Goal: Information Seeking & Learning: Understand process/instructions

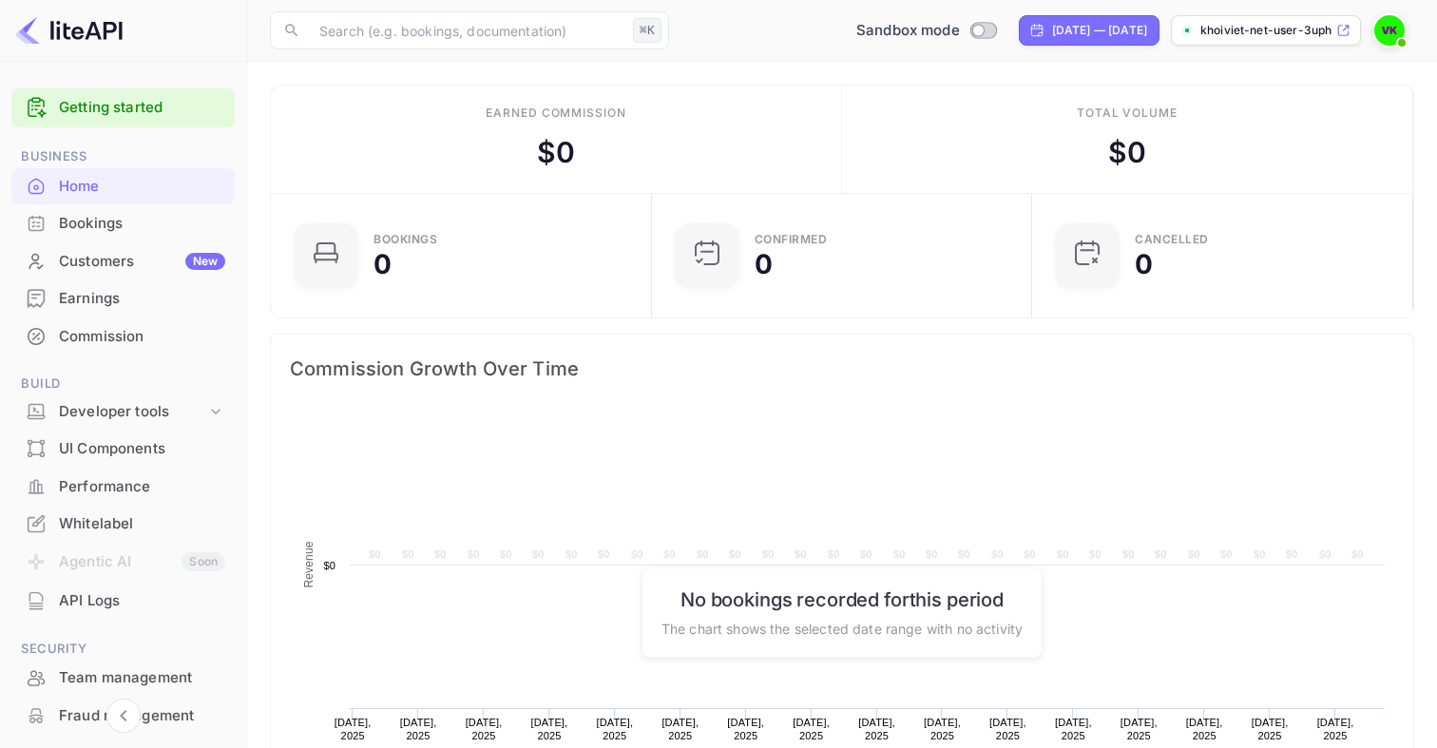
scroll to position [309, 370]
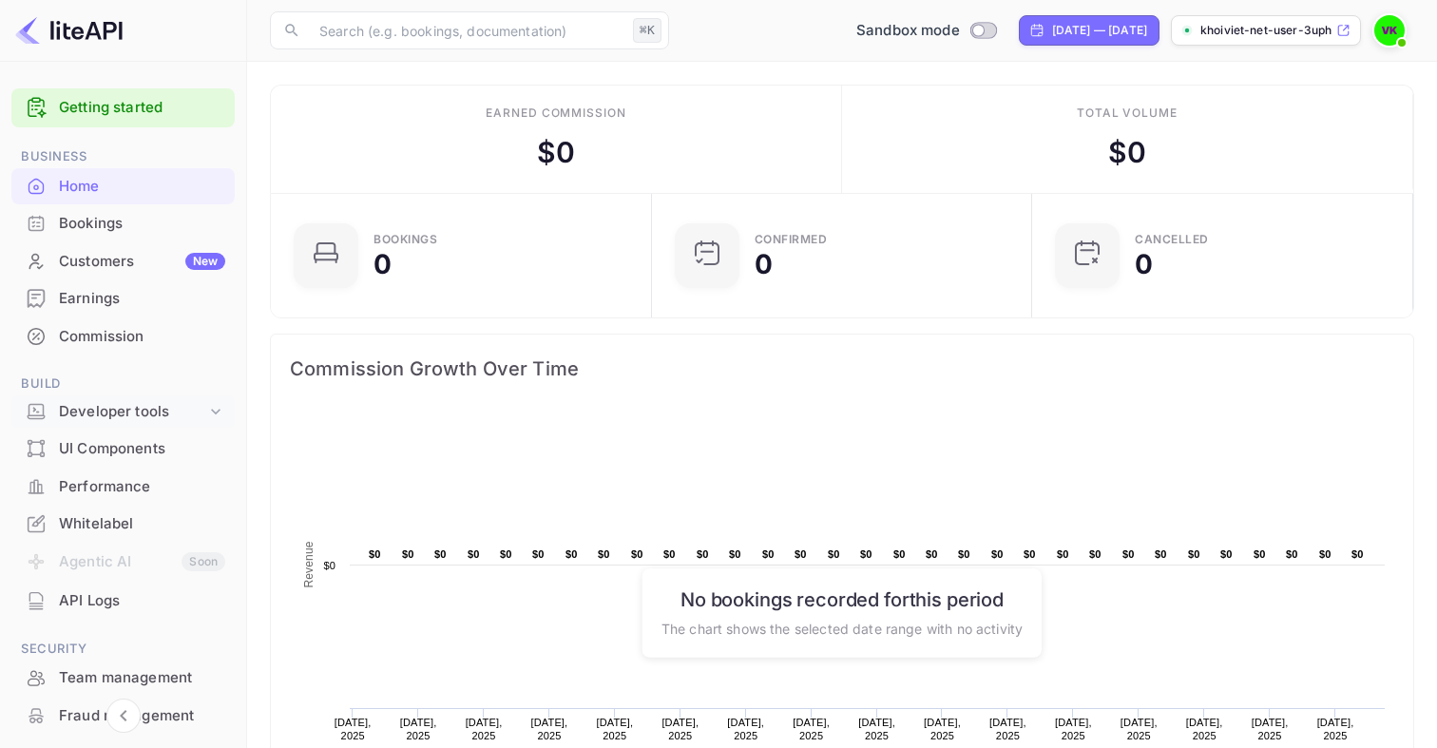
click at [212, 409] on icon at bounding box center [215, 411] width 19 height 19
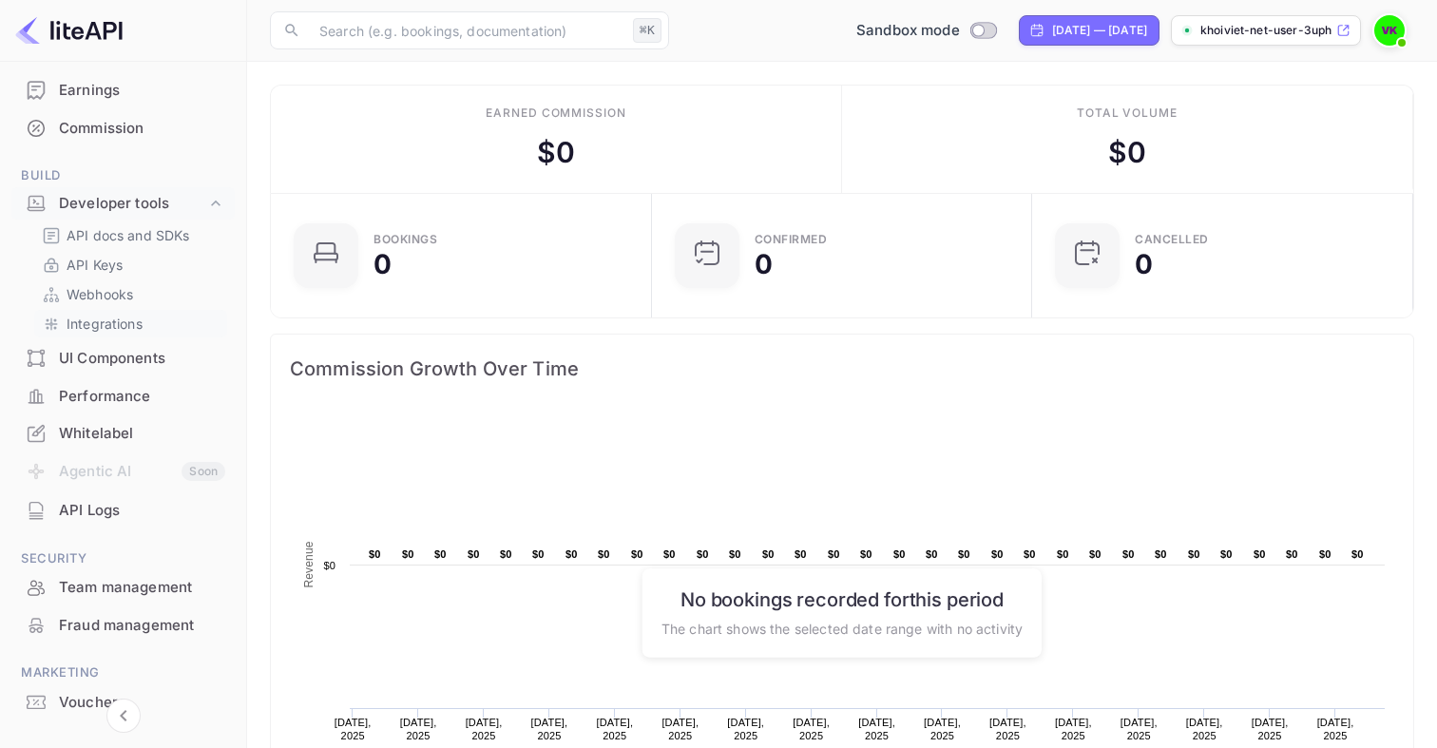
scroll to position [244, 0]
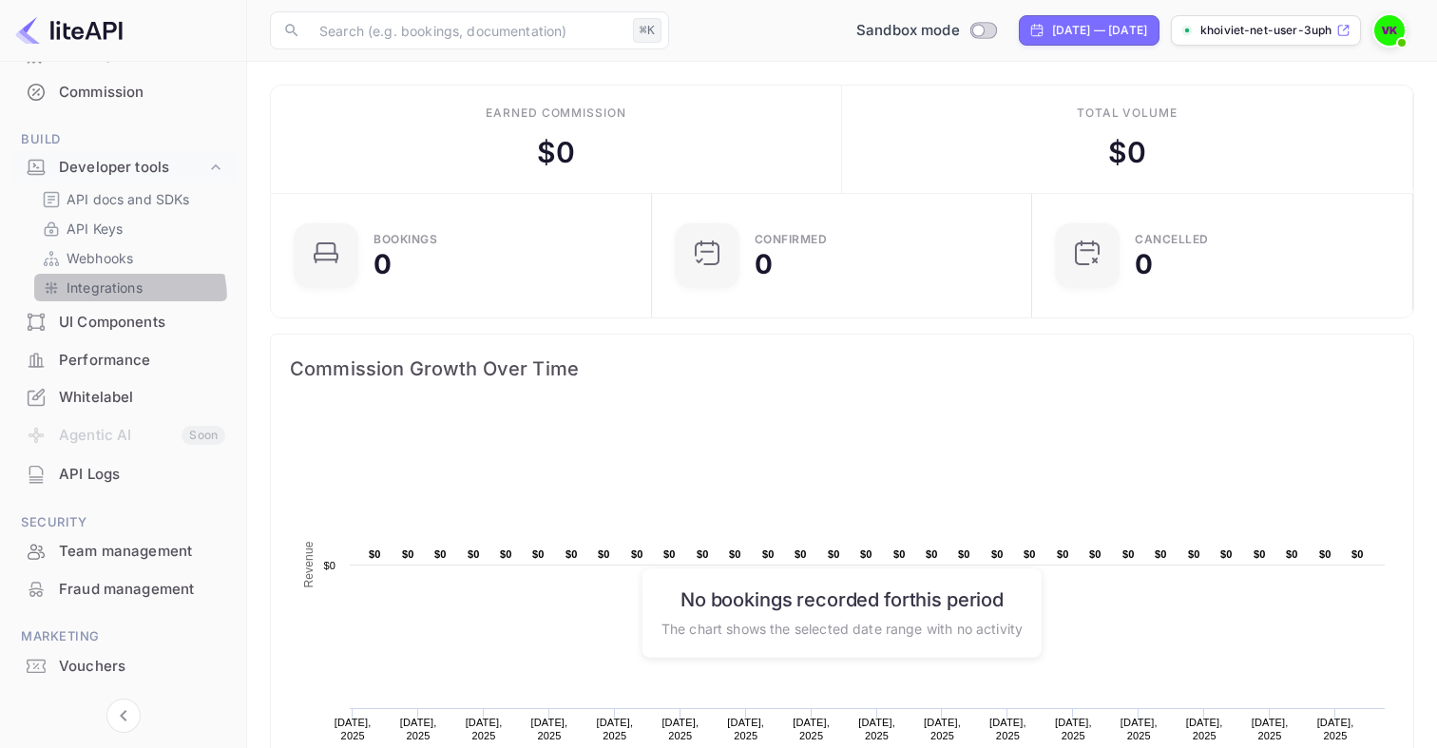
click at [103, 299] on div "Integrations" at bounding box center [130, 288] width 193 height 28
click at [102, 298] on div "Integrations" at bounding box center [130, 288] width 193 height 28
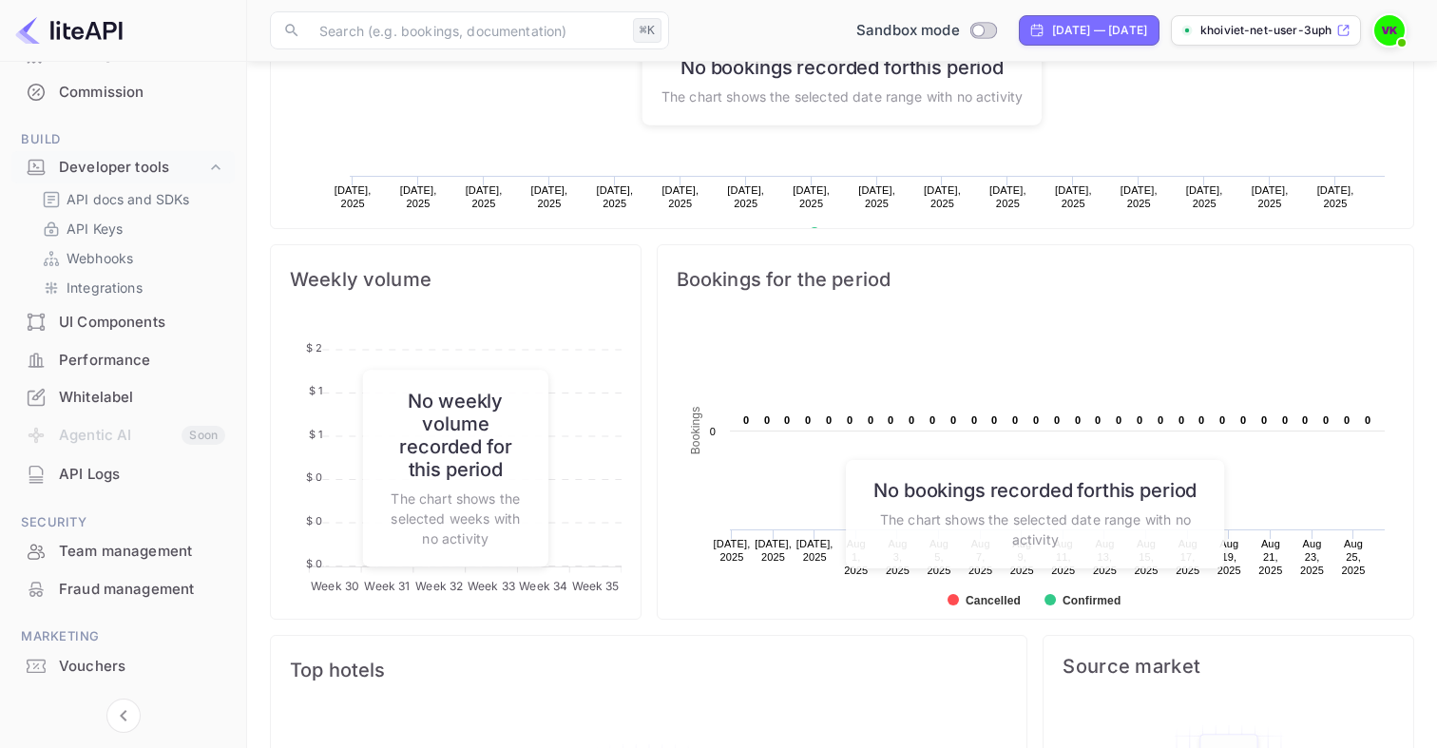
scroll to position [568, 0]
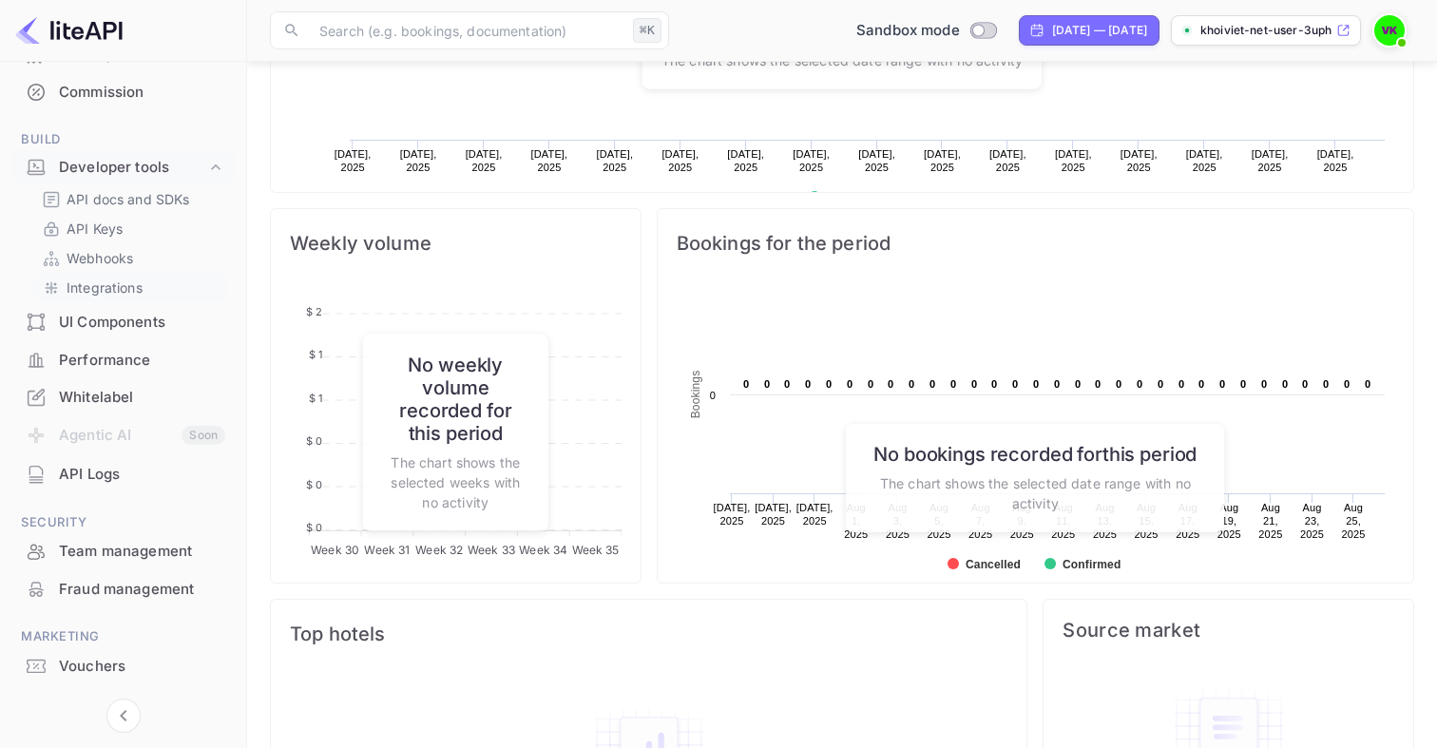
click at [125, 283] on p "Integrations" at bounding box center [105, 288] width 76 height 20
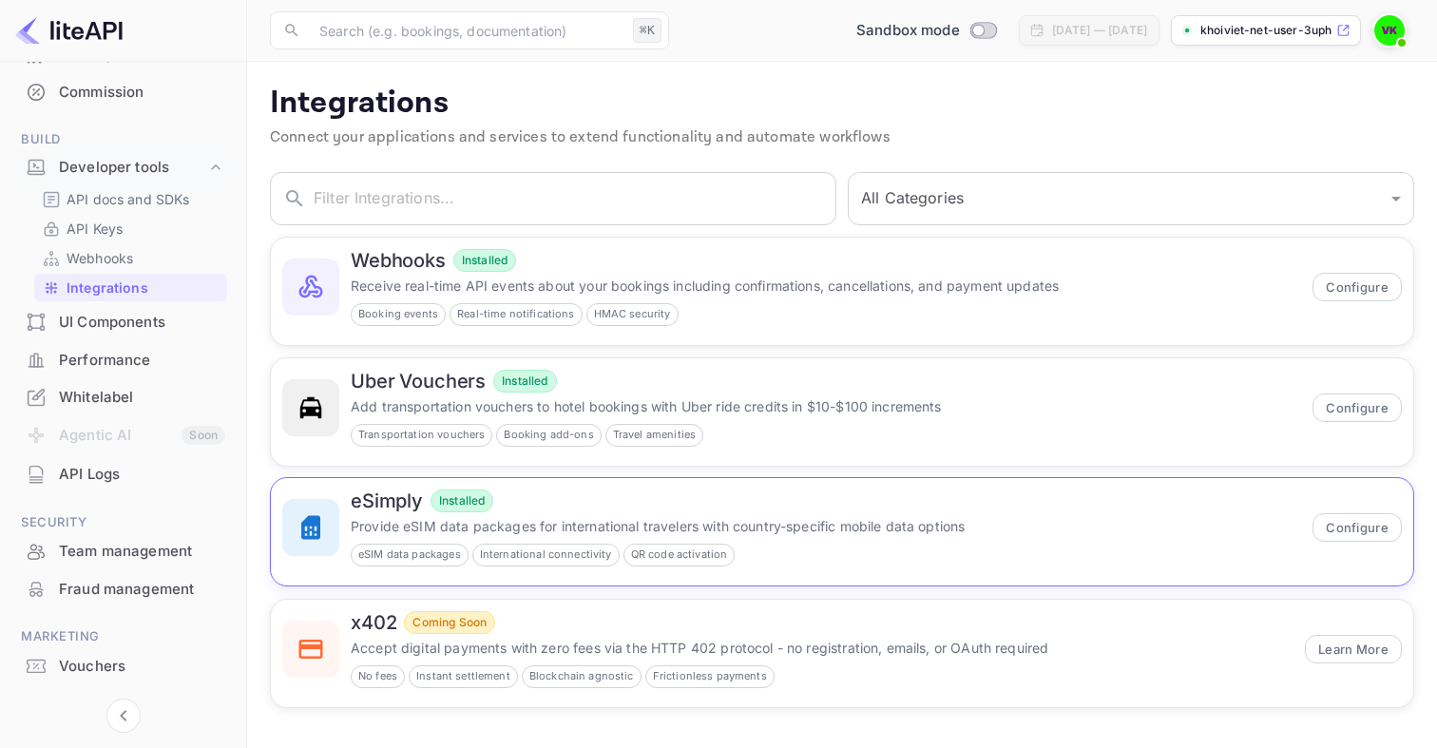
click at [509, 517] on p "Provide eSIM data packages for international travelers with country-specific mo…" at bounding box center [826, 526] width 951 height 20
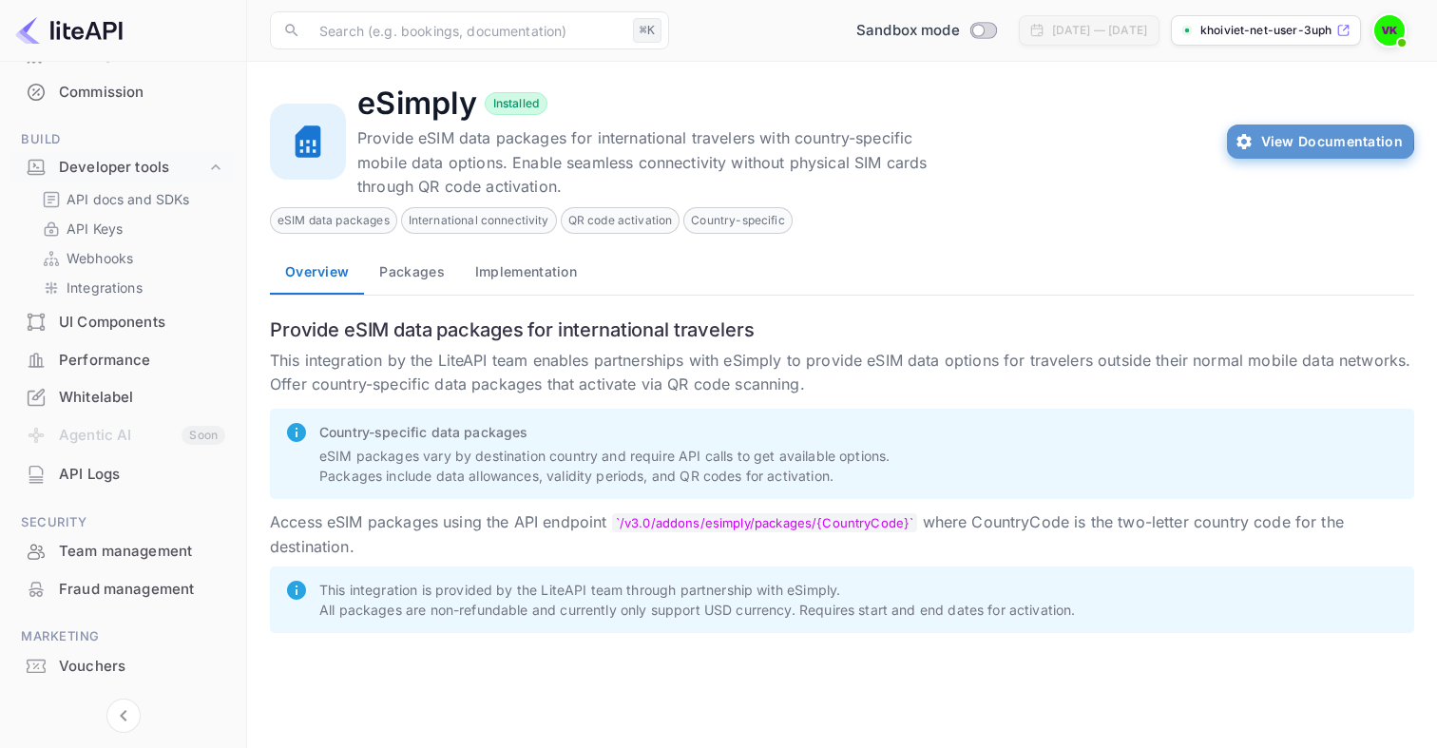
click at [1282, 135] on button "View Documentation" at bounding box center [1320, 142] width 187 height 34
click at [443, 271] on button "Packages" at bounding box center [411, 272] width 95 height 46
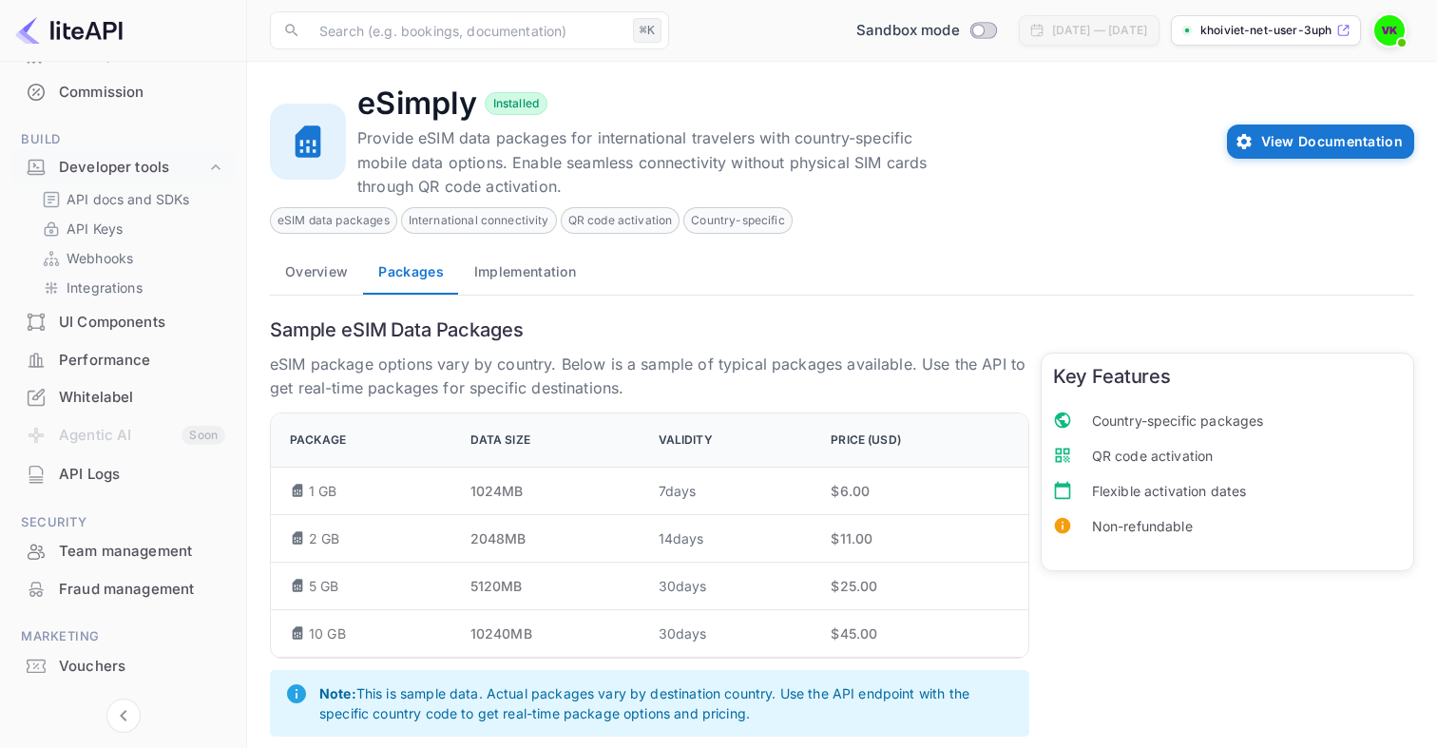
scroll to position [23, 0]
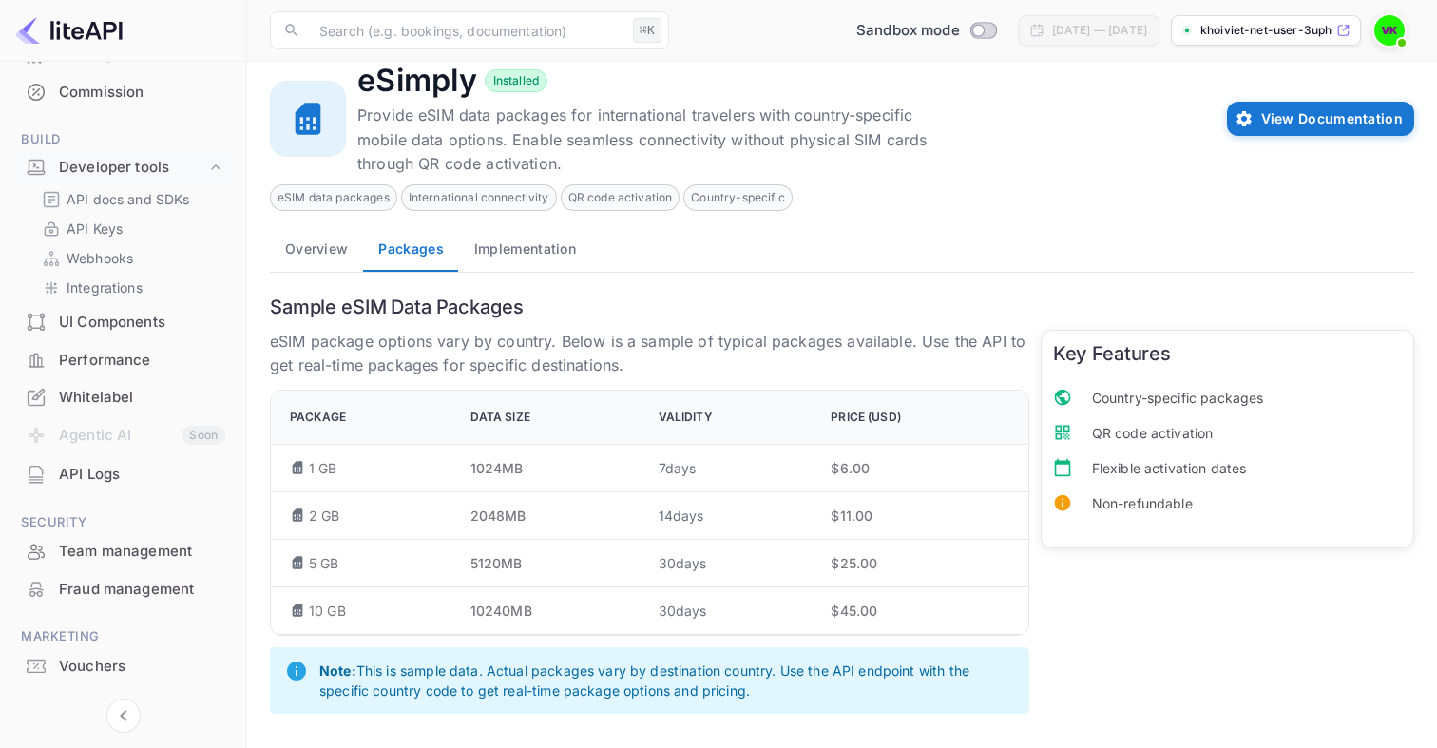
click at [674, 462] on p "7 days" at bounding box center [730, 468] width 143 height 20
click at [544, 460] on p "1024 MB" at bounding box center [550, 468] width 158 height 20
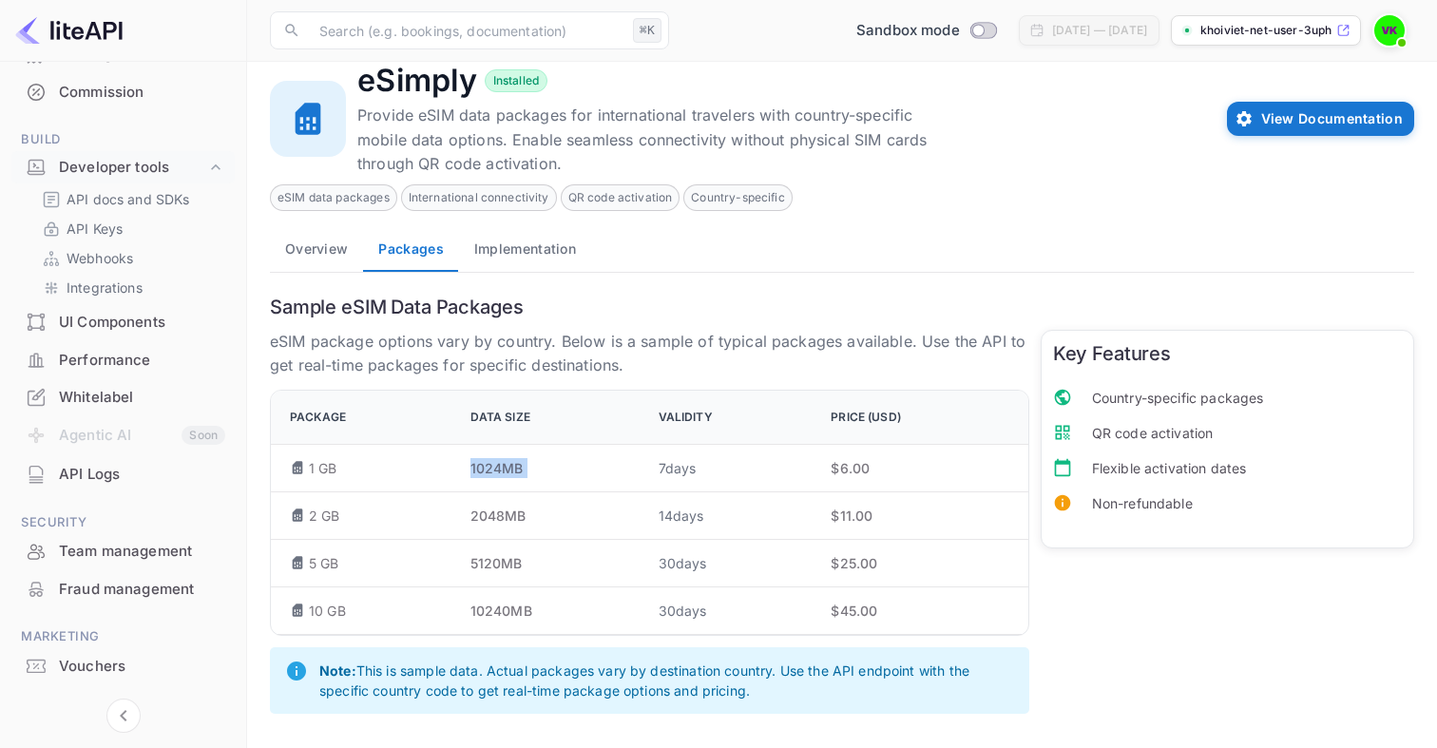
click at [544, 460] on p "1024 MB" at bounding box center [550, 468] width 158 height 20
click at [1035, 175] on div "eSimply Installed Provide eSIM data packages for international travelers with c…" at bounding box center [786, 119] width 858 height 115
click at [587, 687] on p "Note: This is sample data. Actual packages vary by destination country. Use the…" at bounding box center [666, 681] width 695 height 40
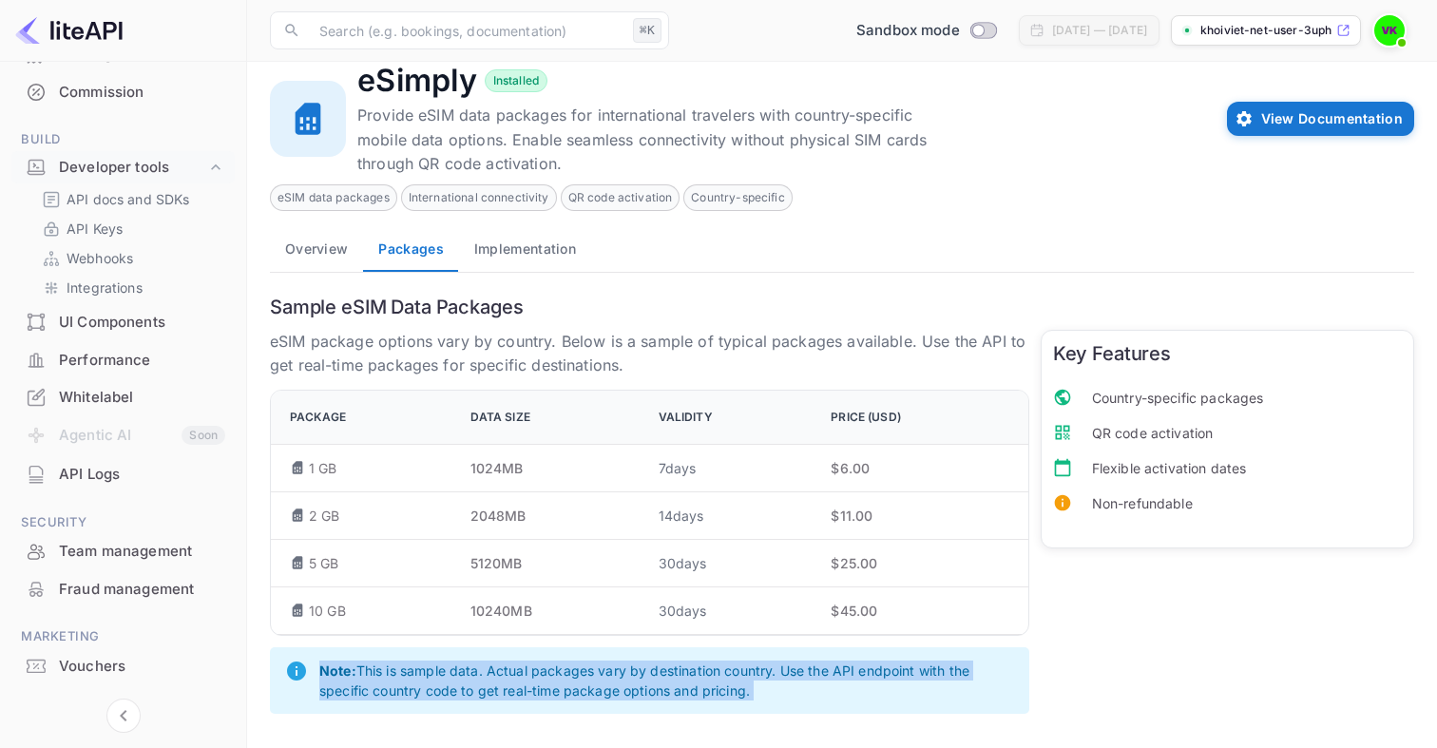
click at [587, 687] on p "Note: This is sample data. Actual packages vary by destination country. Use the…" at bounding box center [666, 681] width 695 height 40
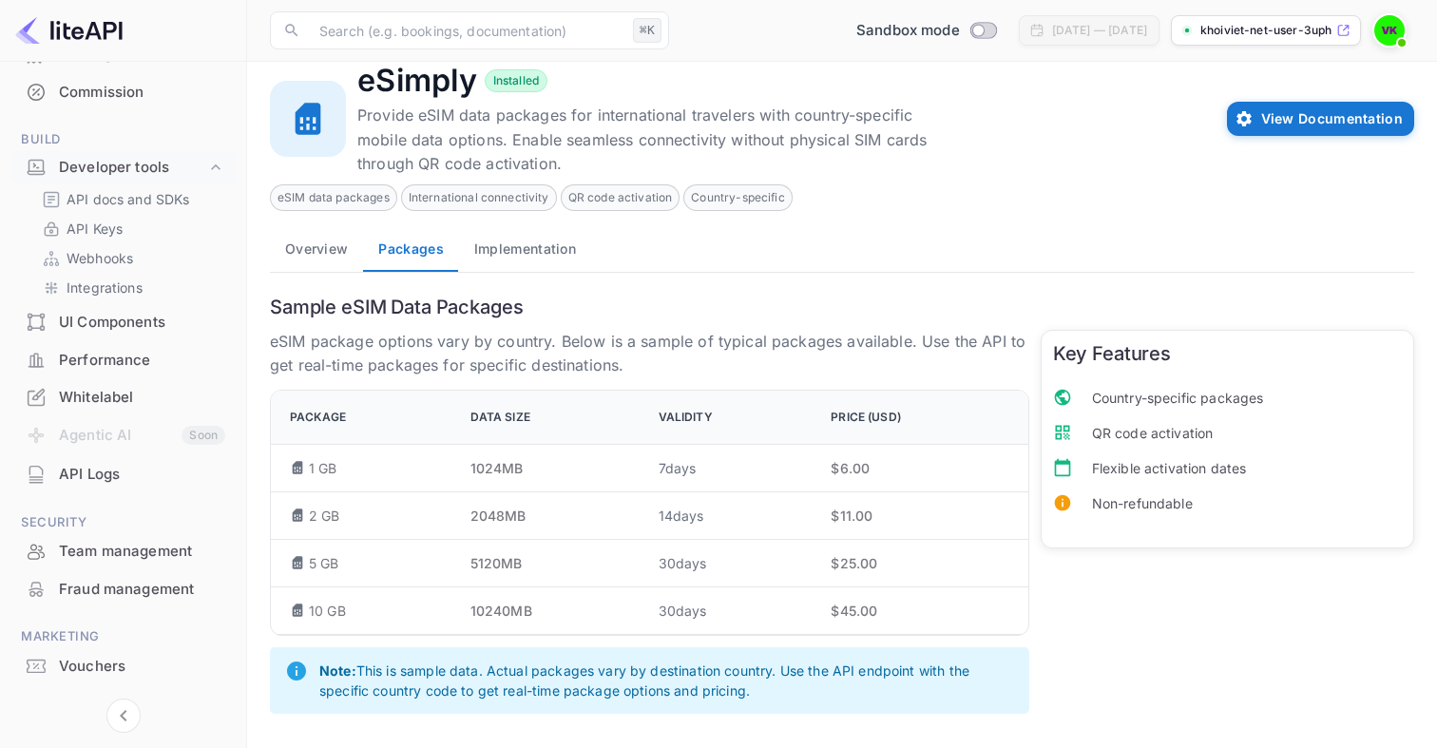
click at [1144, 400] on span "Country-specific packages" at bounding box center [1247, 398] width 310 height 20
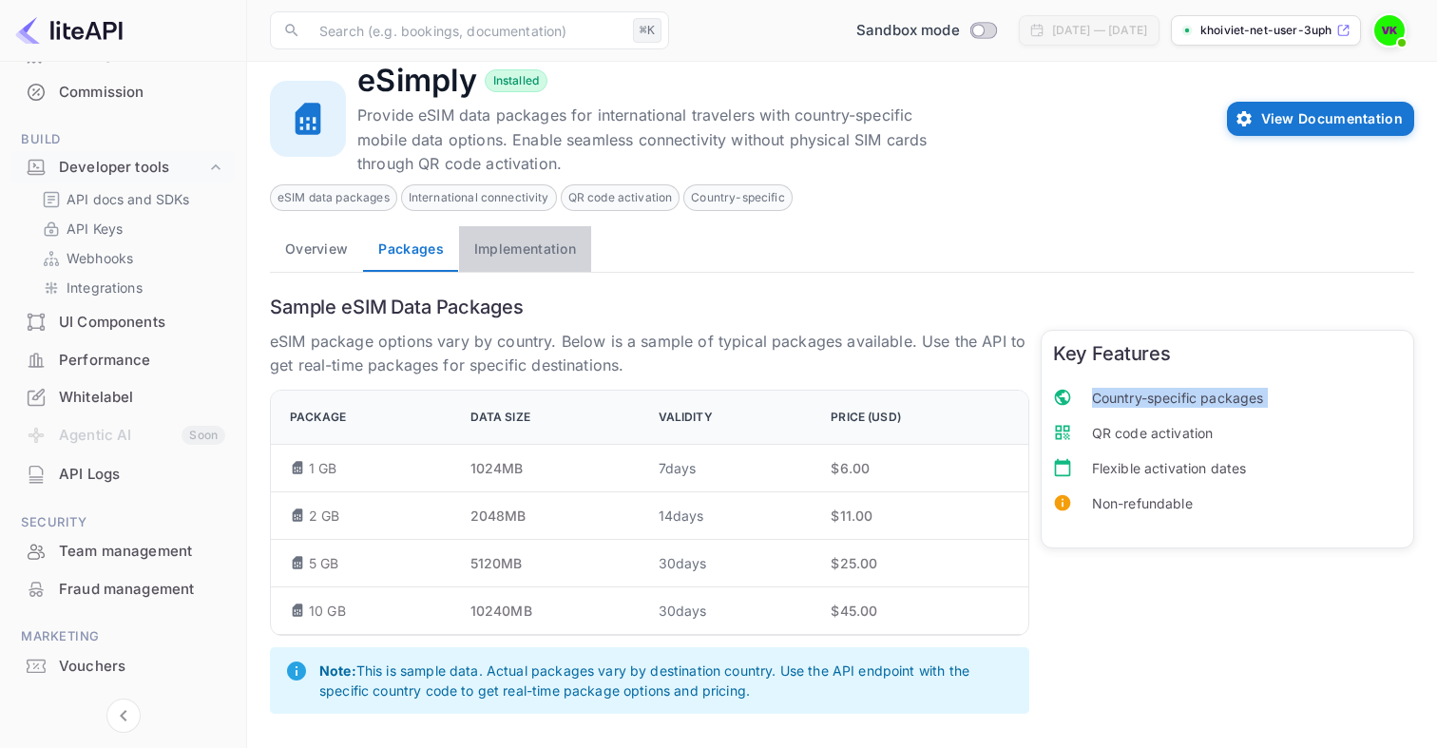
click at [551, 248] on button "Implementation" at bounding box center [525, 249] width 132 height 46
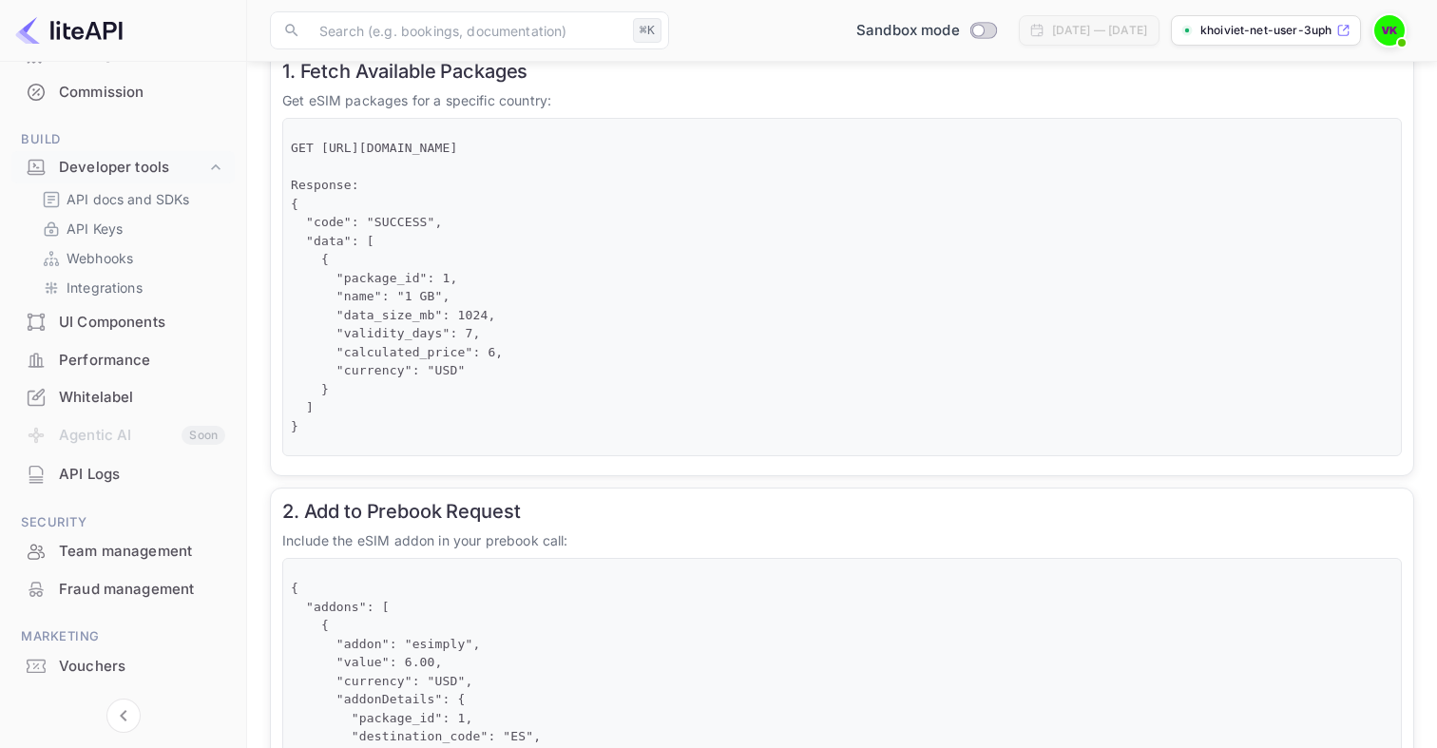
scroll to position [343, 0]
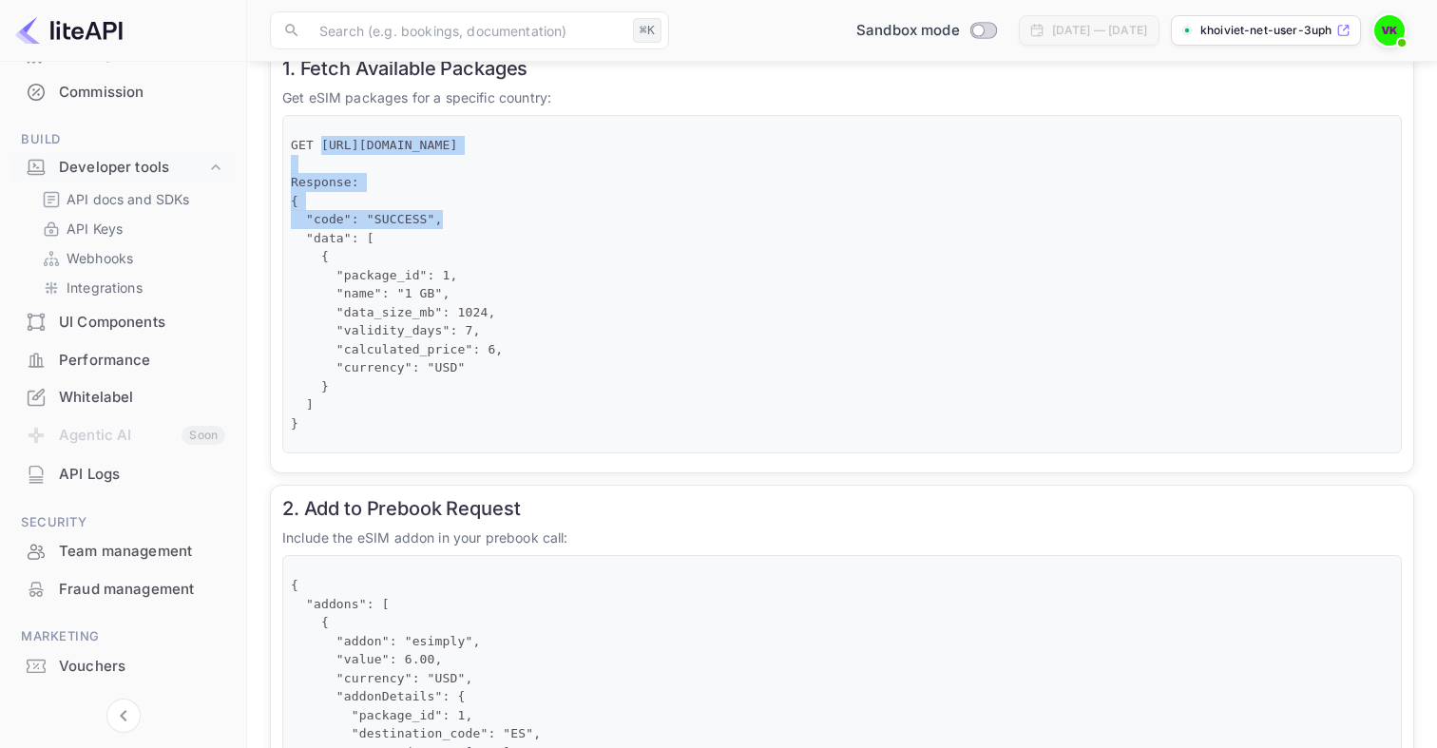
drag, startPoint x: 323, startPoint y: 148, endPoint x: 713, endPoint y: 141, distance: 389.8
click at [713, 142] on pre "GET [URL][DOMAIN_NAME] Response: { "code": "SUCCESS", "data": [ { "package_id":…" at bounding box center [842, 284] width 1103 height 297
click at [830, 137] on pre "GET [URL][DOMAIN_NAME] Response: { "code": "SUCCESS", "data": [ { "package_id":…" at bounding box center [842, 284] width 1103 height 297
copy pre "[URL][DOMAIN_NAME]"
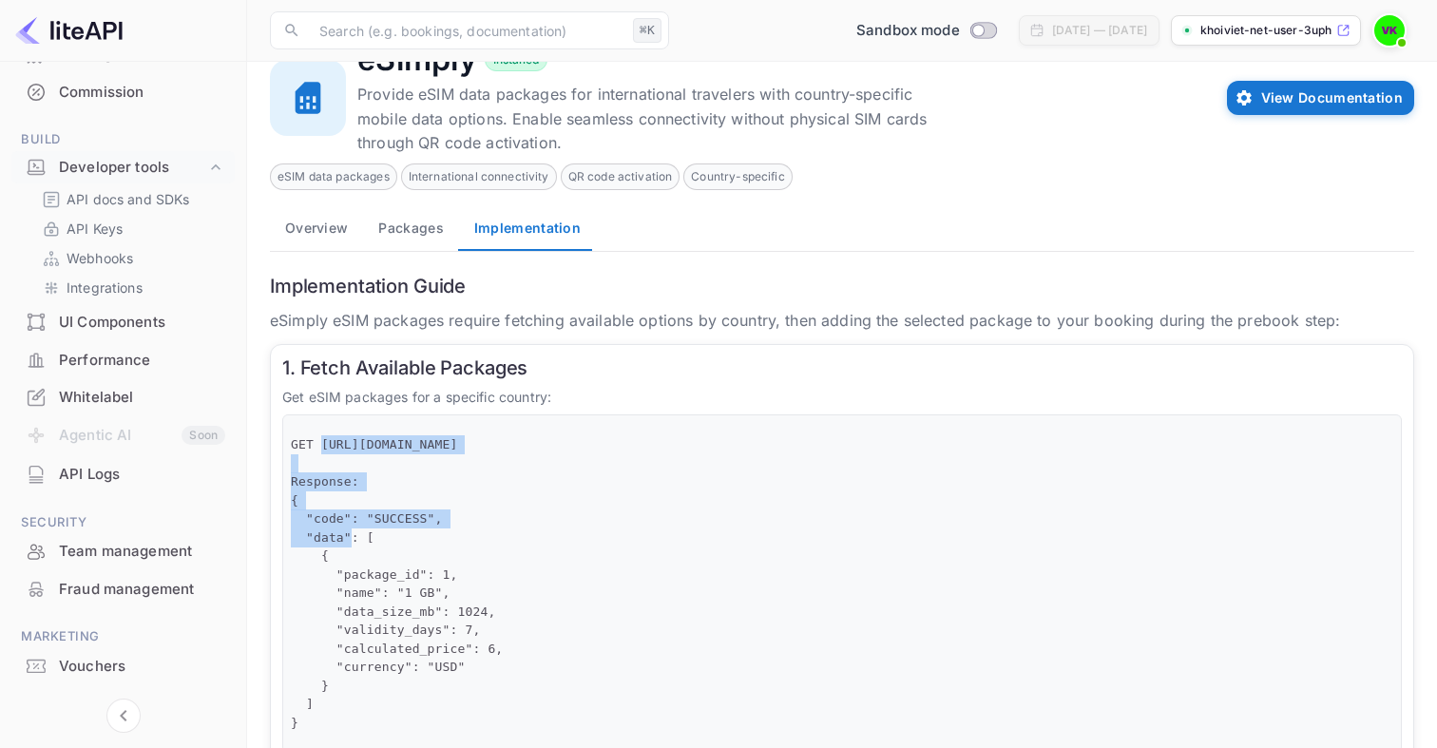
scroll to position [0, 0]
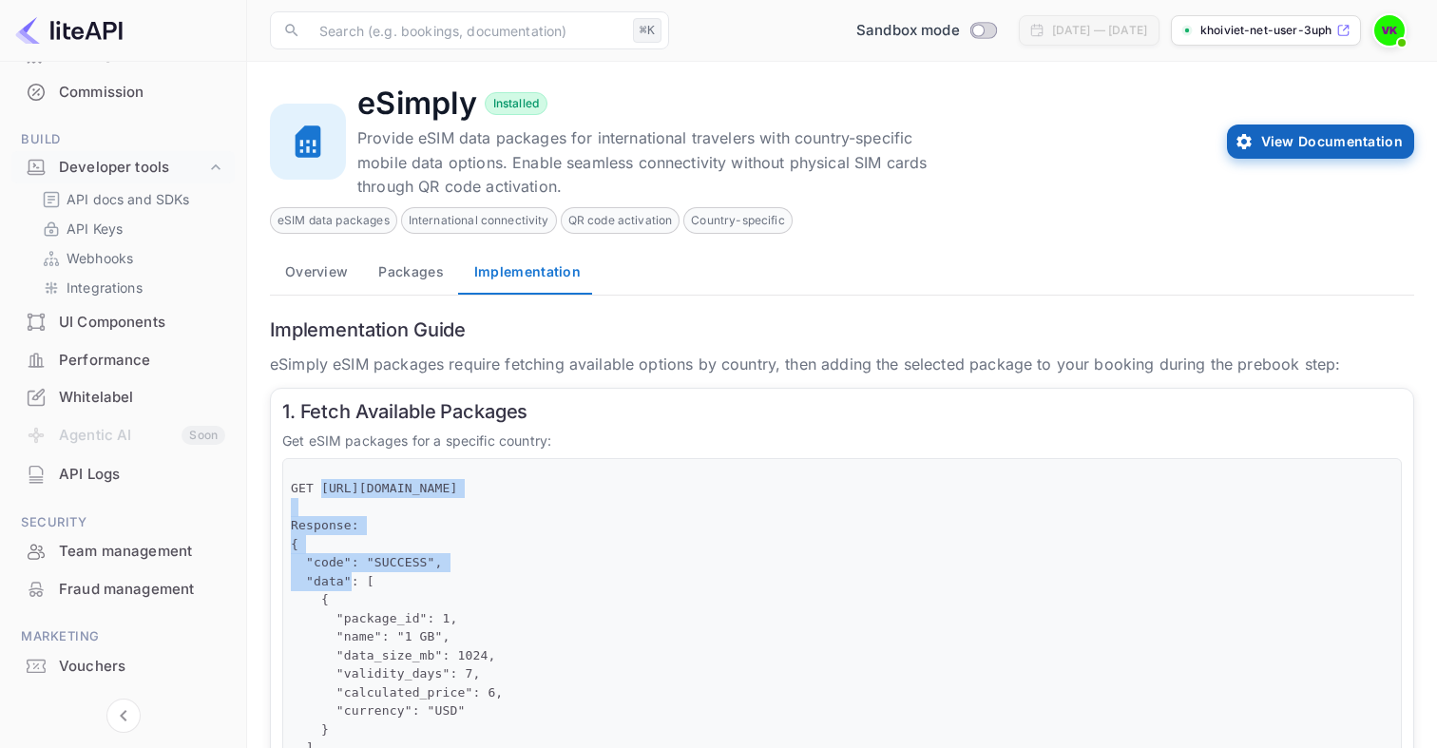
click at [1307, 149] on button "View Documentation" at bounding box center [1320, 142] width 187 height 34
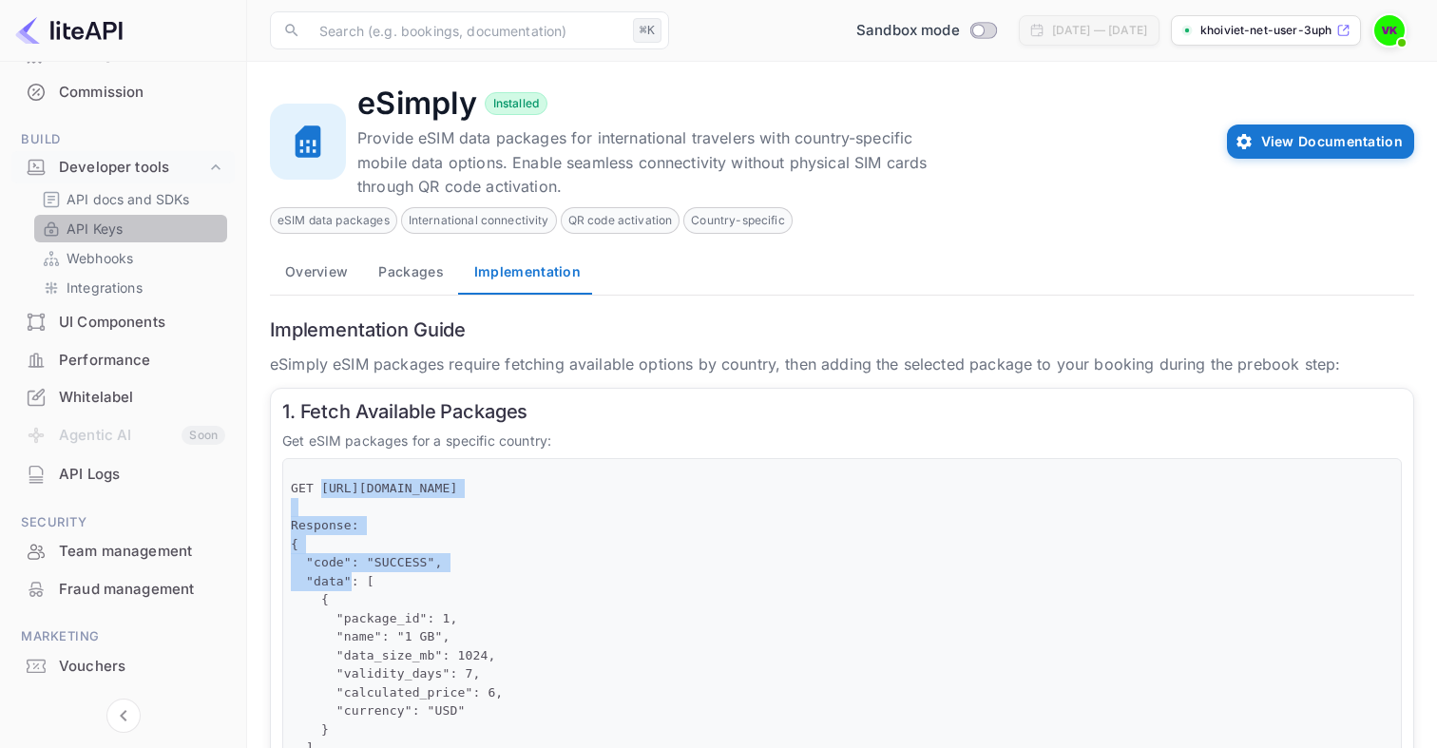
click at [145, 225] on link "API Keys" at bounding box center [131, 229] width 178 height 20
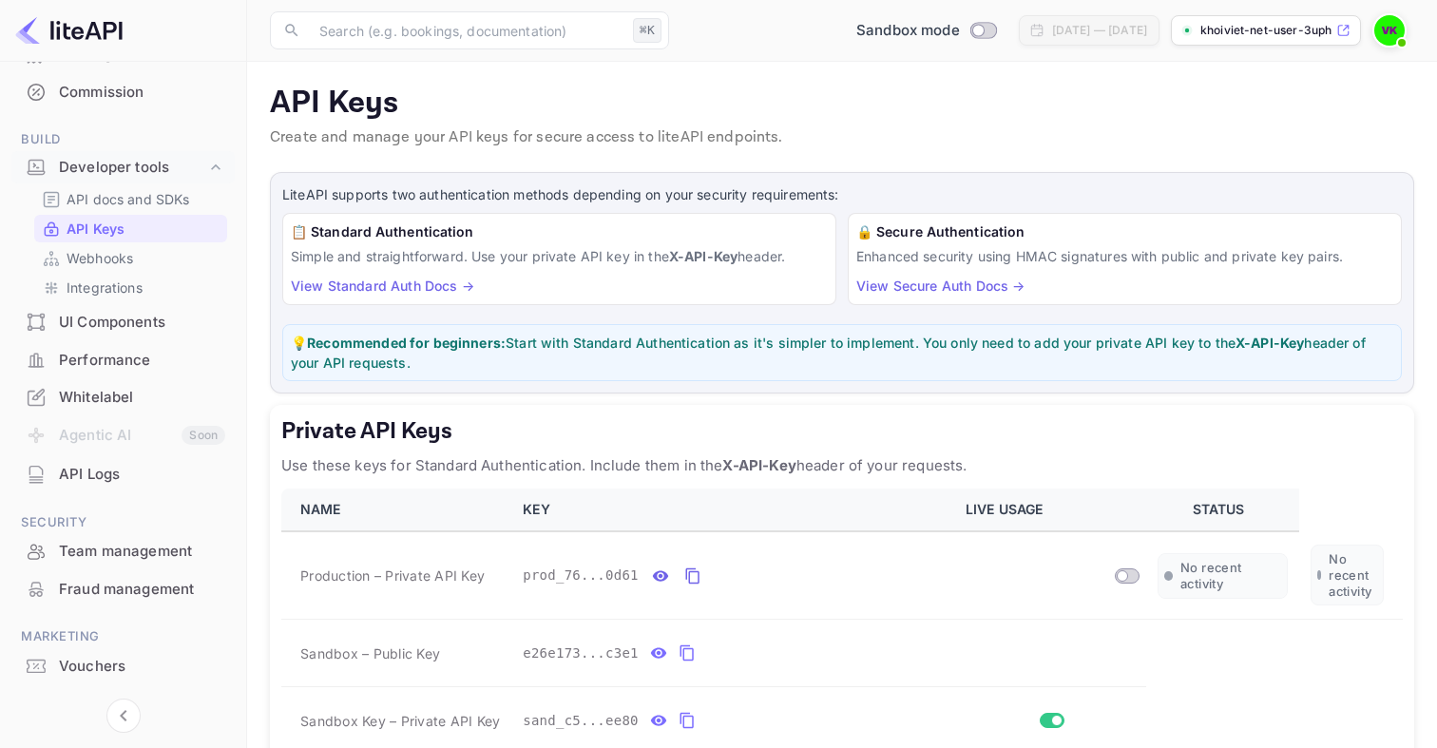
click at [438, 282] on link "View Standard Auth Docs →" at bounding box center [382, 286] width 183 height 16
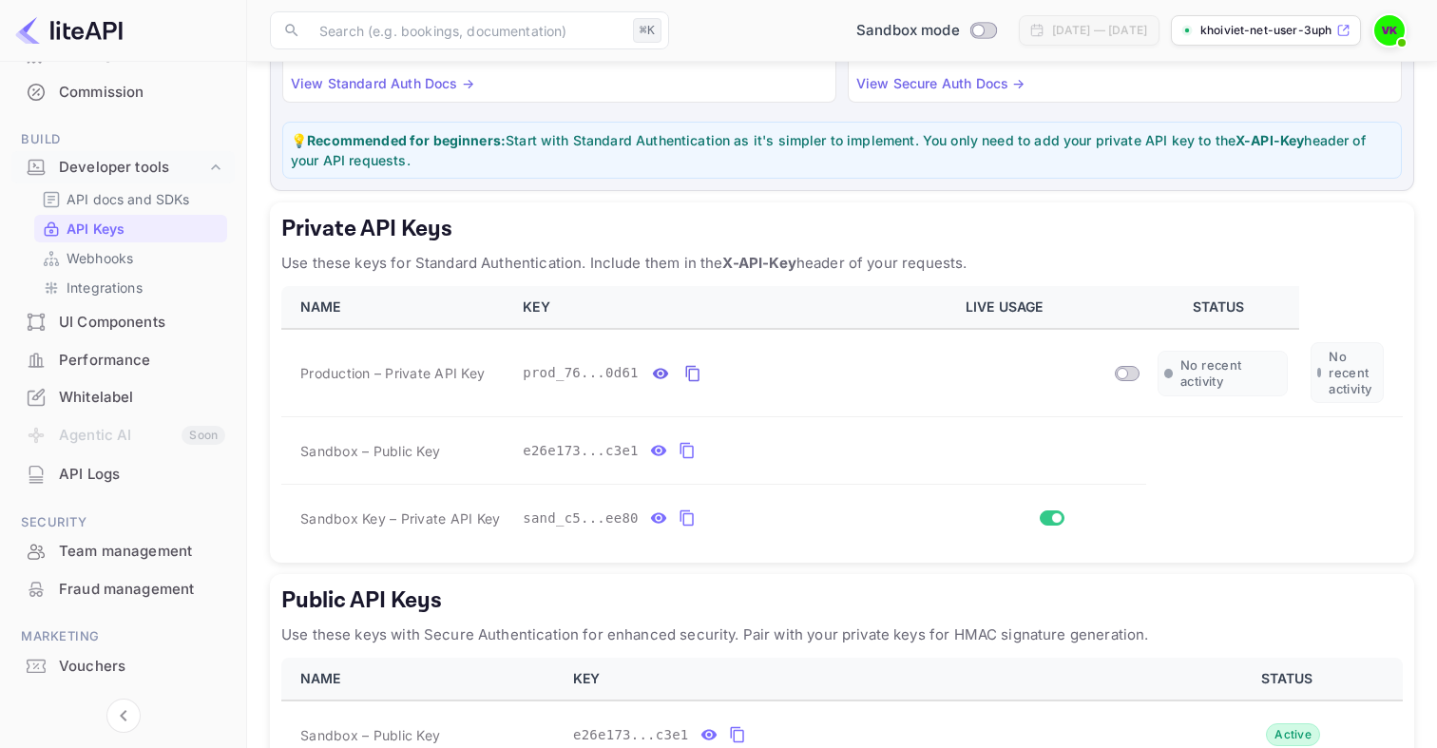
scroll to position [326, 0]
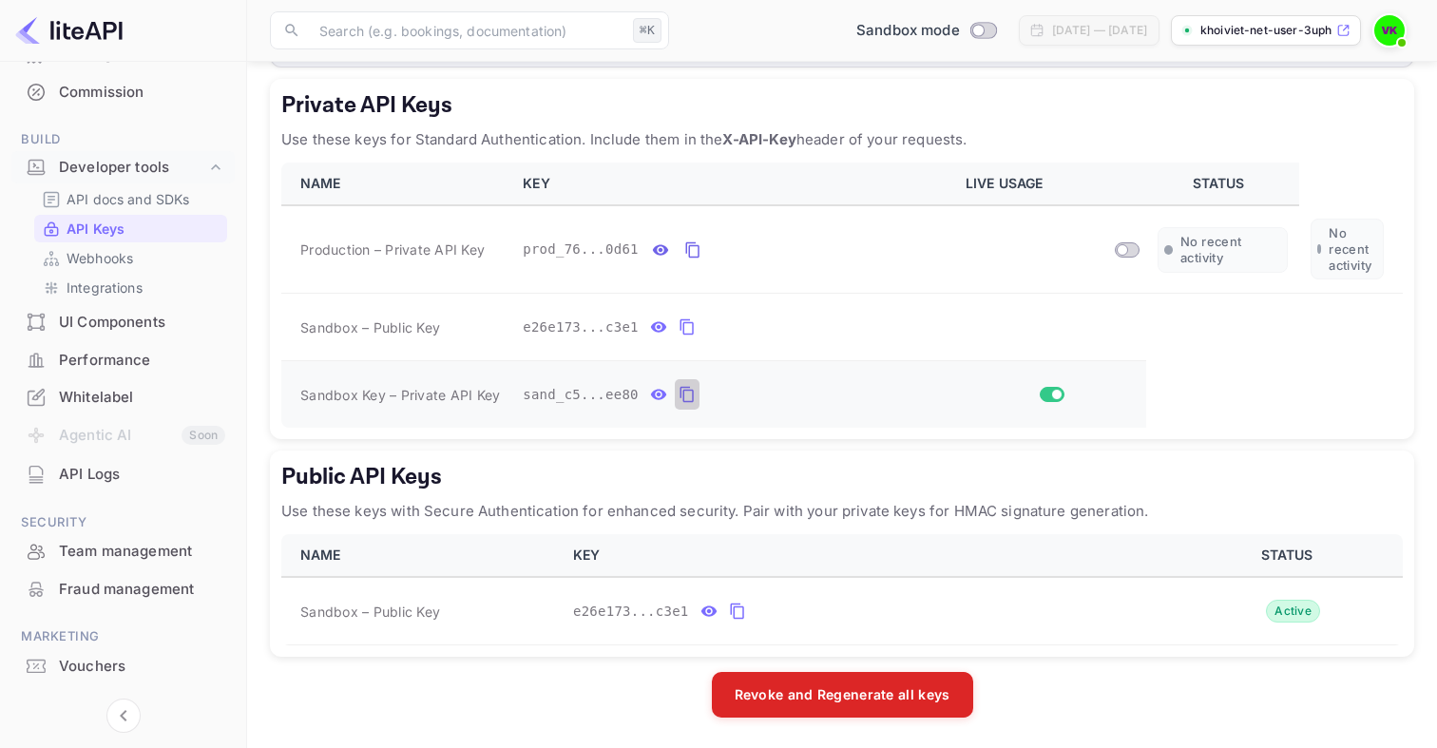
click at [696, 400] on button "private api keys table" at bounding box center [687, 394] width 25 height 30
click at [740, 620] on icon "public api keys table" at bounding box center [737, 611] width 17 height 23
click at [683, 389] on icon "private api keys table" at bounding box center [686, 395] width 13 height 16
